Goal: Information Seeking & Learning: Learn about a topic

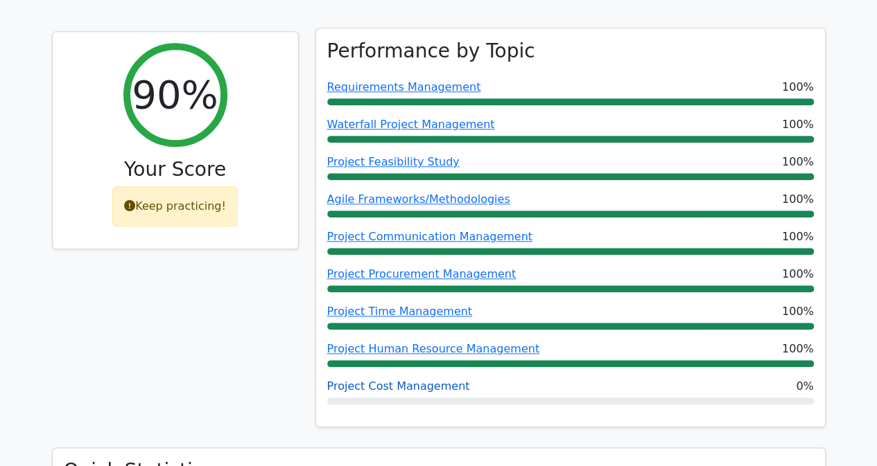
click at [391, 380] on link "Project Cost Management" at bounding box center [398, 386] width 143 height 13
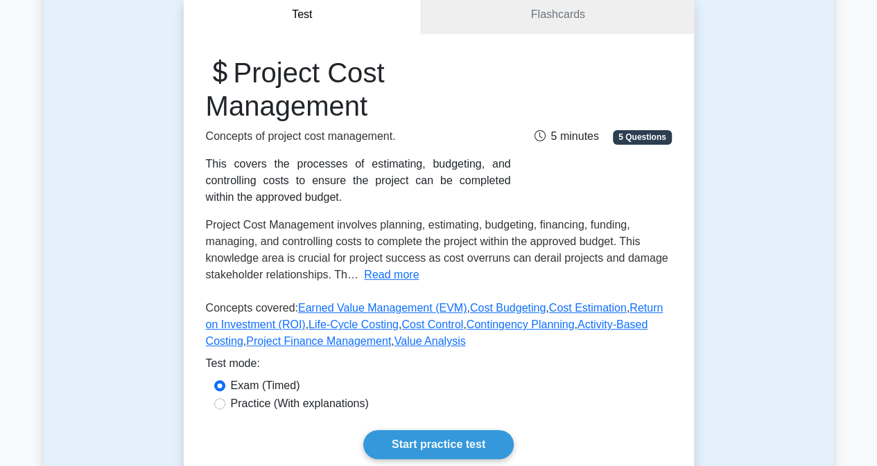
scroll to position [159, 0]
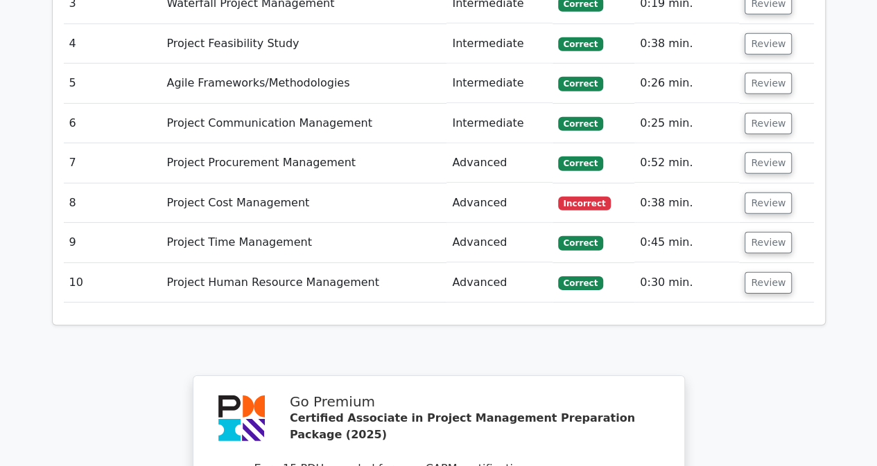
scroll to position [2015, 0]
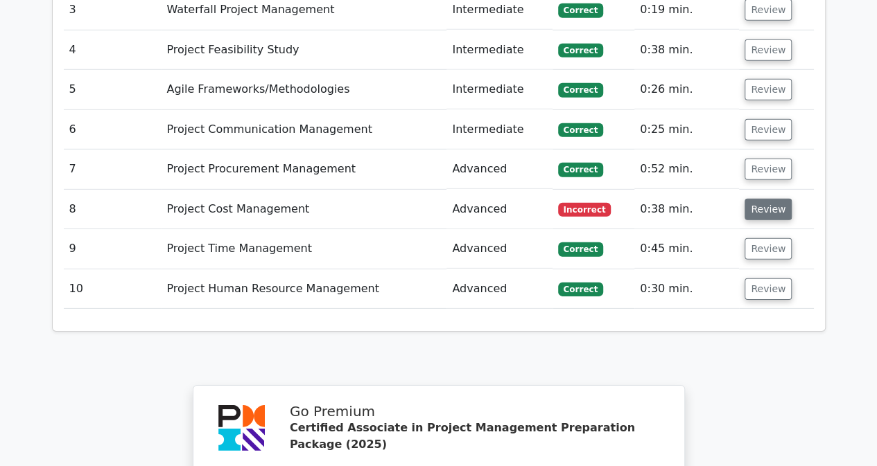
click at [766, 199] on button "Review" at bounding box center [767, 209] width 47 height 21
